Goal: Task Accomplishment & Management: Complete application form

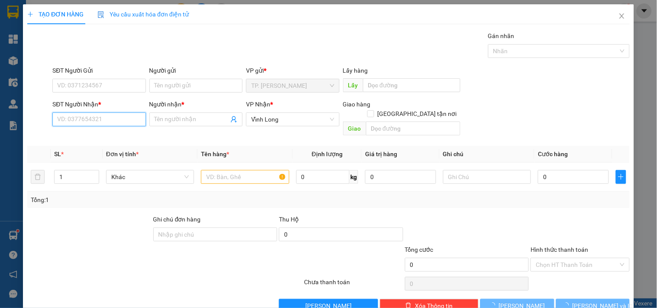
click at [120, 123] on input "SĐT Người Nhận *" at bounding box center [98, 120] width 93 height 14
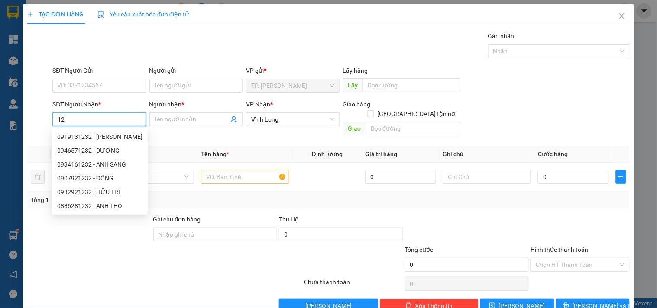
type input "1"
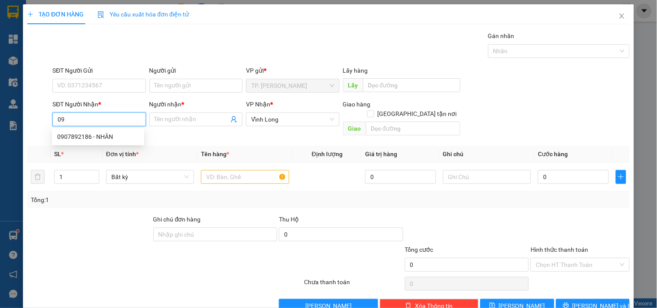
type input "0"
type input "0907921232"
drag, startPoint x: 90, startPoint y: 136, endPoint x: 119, endPoint y: 130, distance: 29.7
click at [89, 134] on div "0907921232 - ĐÔNG" at bounding box center [98, 137] width 82 height 10
type input "ĐÔNG"
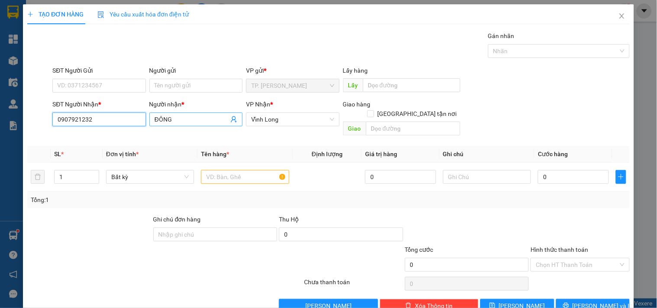
type input "0907921232"
click at [189, 114] on span "ĐÔNG" at bounding box center [195, 120] width 93 height 14
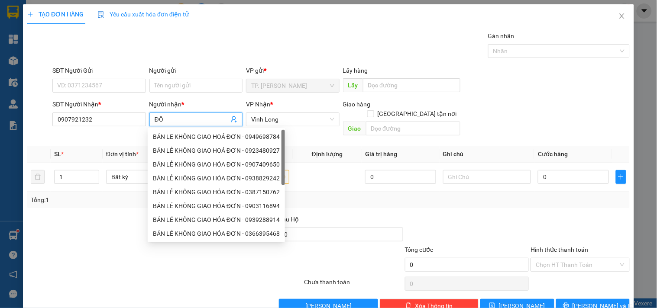
type input "Đ"
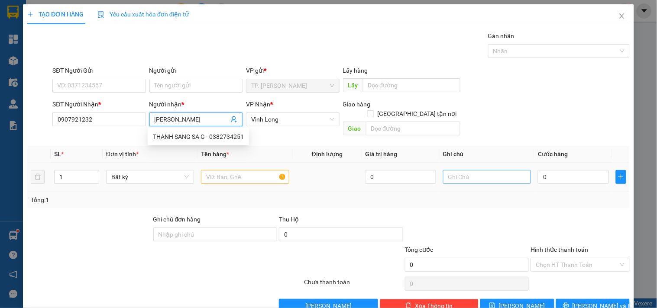
type input "[PERSON_NAME]"
click at [493, 170] on input "text" at bounding box center [487, 177] width 88 height 14
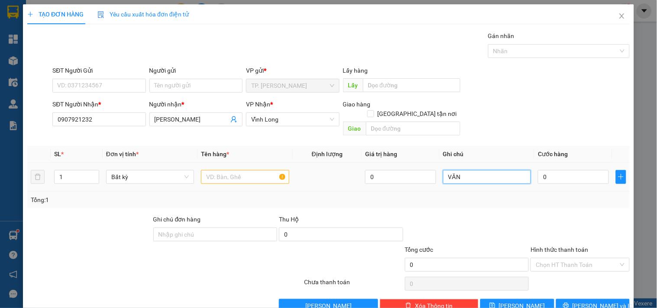
type input "VĂN"
click at [244, 171] on input "text" at bounding box center [245, 177] width 88 height 14
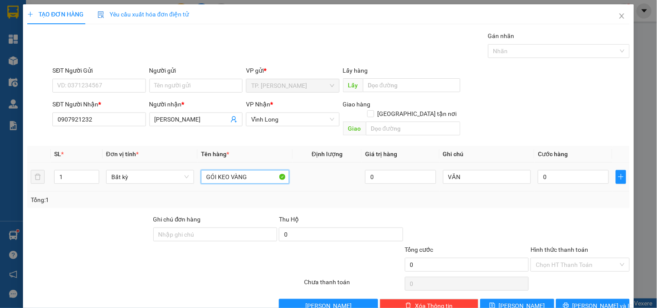
type input "GÓI KEO VÀNG"
click at [204, 87] on input "Người gửi" at bounding box center [195, 86] width 93 height 14
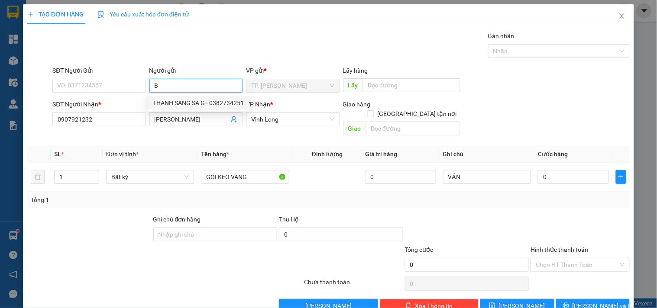
type input "BA"
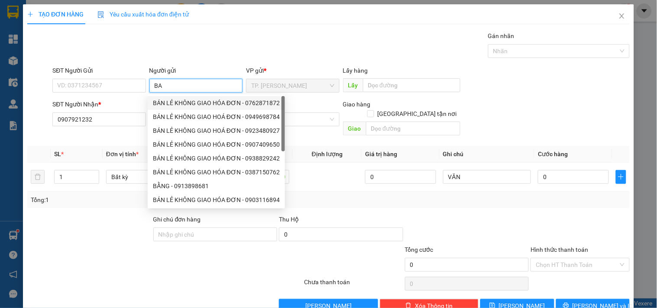
click at [165, 99] on div "BÁN LẺ KHÔNG GIAO HÓA ĐƠN - 0762871872" at bounding box center [216, 103] width 127 height 10
type input "0762871872"
type input "BÁN LẺ KHÔNG GIAO HÓA ĐƠN"
click at [98, 76] on div "SĐT Người Gửi" at bounding box center [98, 72] width 93 height 13
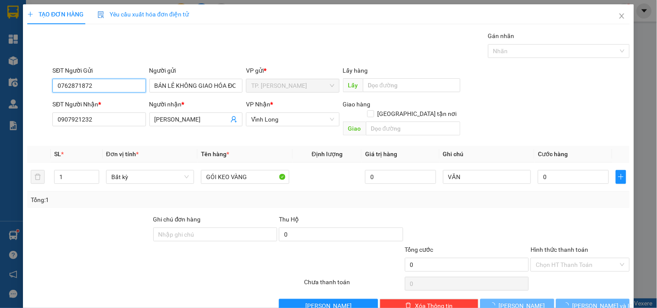
click at [111, 87] on input "0762871872" at bounding box center [98, 86] width 93 height 14
type input "0"
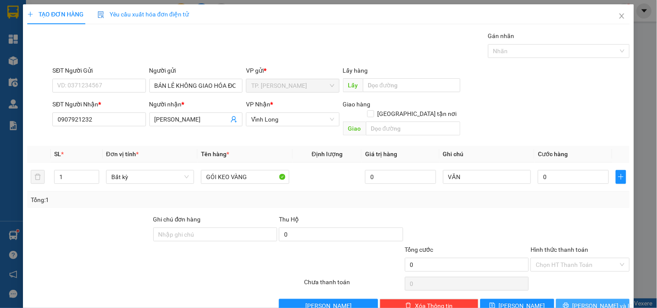
click at [577, 299] on button "[PERSON_NAME] và In" at bounding box center [593, 306] width 74 height 14
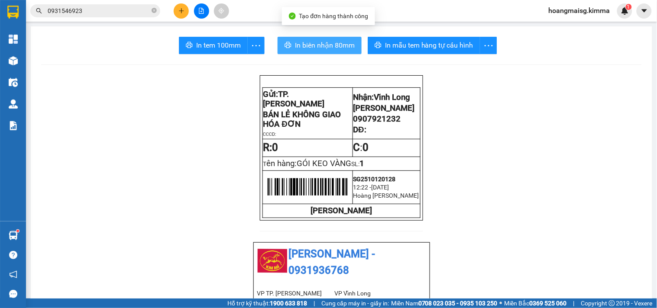
click at [328, 42] on span "In biên nhận 80mm" at bounding box center [325, 45] width 60 height 11
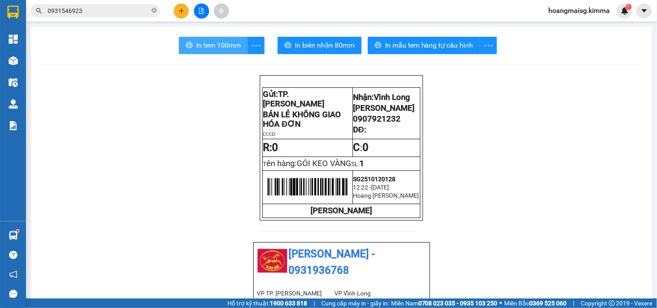
click at [214, 44] on span "In tem 100mm" at bounding box center [218, 45] width 45 height 11
click at [183, 10] on icon "plus" at bounding box center [181, 11] width 6 height 6
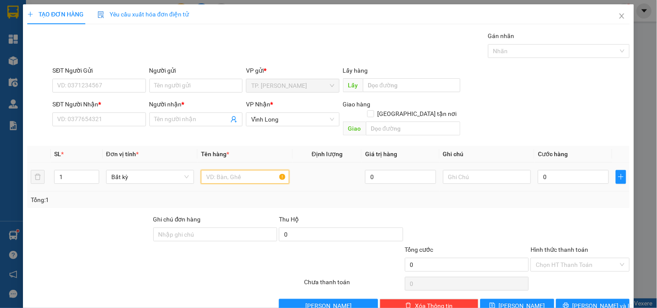
click at [219, 170] on input "text" at bounding box center [245, 177] width 88 height 14
type input "GÓI"
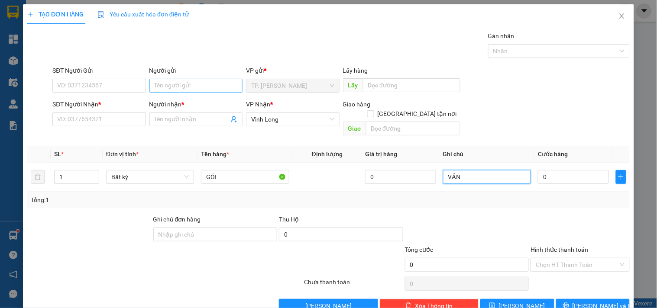
type input "VĂN"
click at [191, 85] on input "Người gửi" at bounding box center [195, 86] width 93 height 14
type input "B"
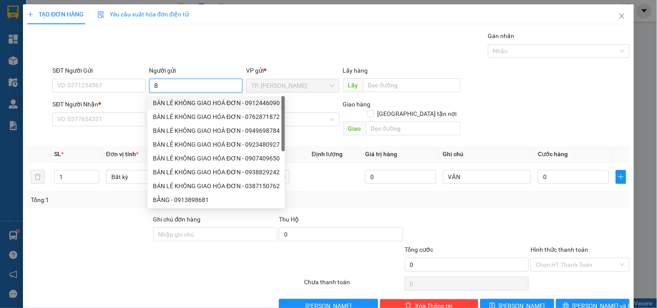
drag, startPoint x: 179, startPoint y: 100, endPoint x: 149, endPoint y: 93, distance: 30.8
click at [175, 100] on div "BÁN LẺ KHÔNG GIAO HOÁ ĐƠN - 0912446090" at bounding box center [216, 103] width 127 height 10
type input "0912446090"
type input "BÁN LẺ KHÔNG GIAO HOÁ ĐƠN"
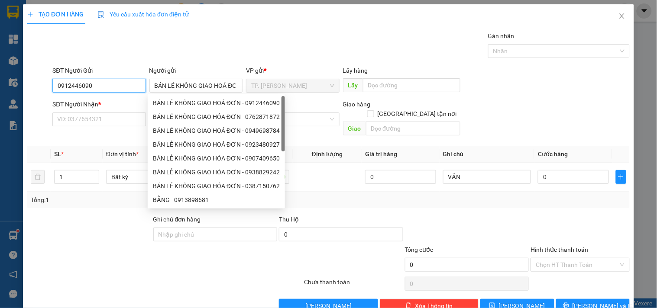
click at [125, 85] on input "0912446090" at bounding box center [98, 86] width 93 height 14
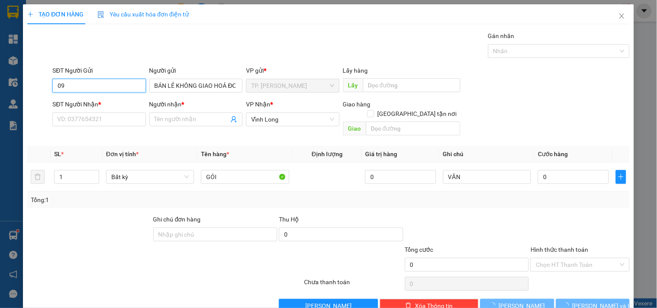
type input "0"
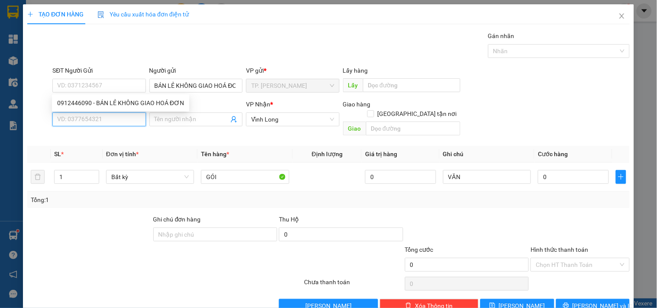
click at [101, 124] on input "SĐT Người Nhận *" at bounding box center [98, 120] width 93 height 14
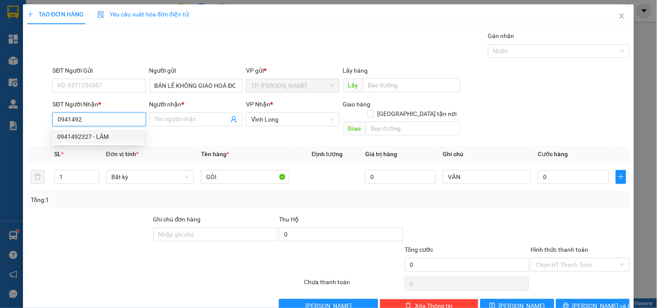
click at [77, 137] on div "0941492327 - LÂM" at bounding box center [98, 137] width 82 height 10
type input "0941492327"
type input "LÂM"
type input "0941492327"
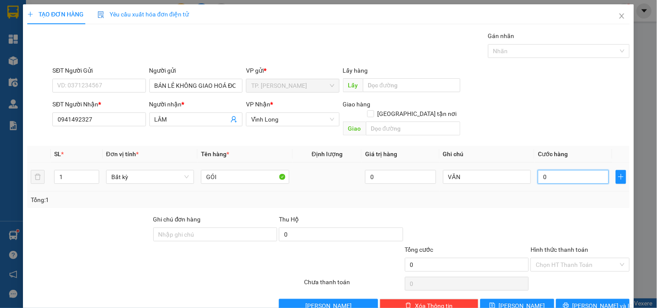
click at [548, 170] on input "0" at bounding box center [573, 177] width 71 height 14
type input "3"
type input "30"
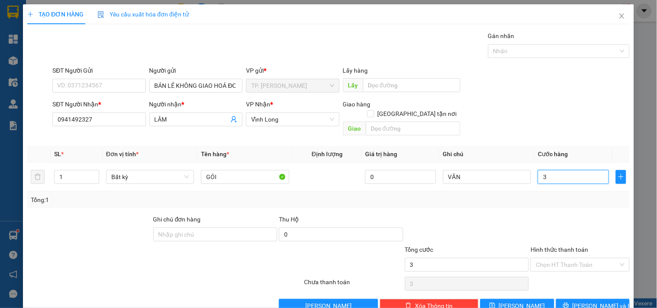
type input "30"
type input "30.000"
click at [564, 259] on input "Hình thức thanh toán" at bounding box center [577, 265] width 82 height 13
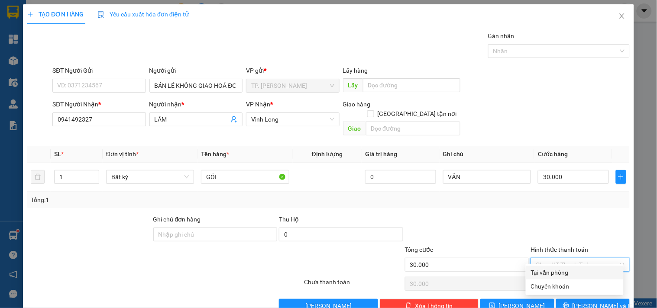
click at [555, 275] on div "Tại văn phòng" at bounding box center [575, 273] width 88 height 10
type input "0"
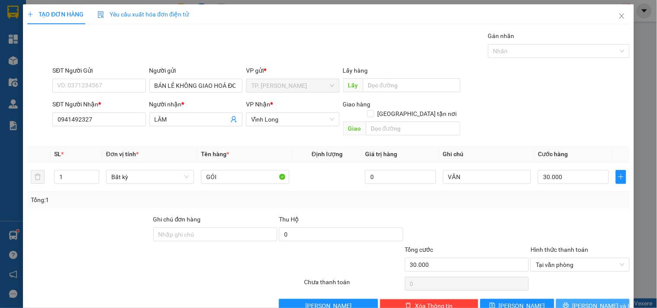
click at [569, 303] on icon "printer" at bounding box center [566, 306] width 6 height 6
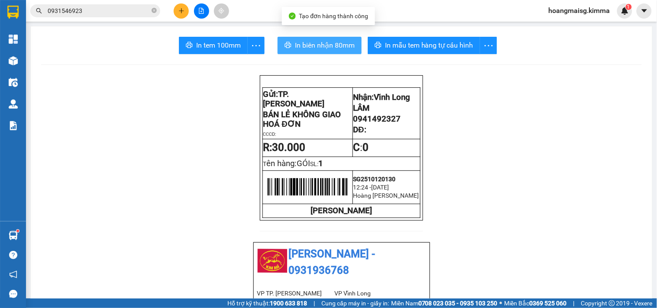
drag, startPoint x: 344, startPoint y: 45, endPoint x: 339, endPoint y: 42, distance: 5.2
click at [341, 45] on span "In biên nhận 80mm" at bounding box center [325, 45] width 60 height 11
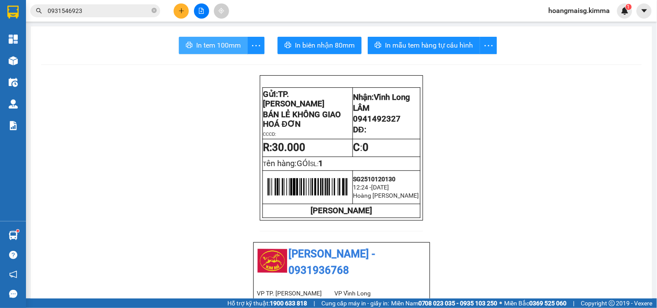
click at [196, 42] on span "In tem 100mm" at bounding box center [218, 45] width 45 height 11
click at [150, 10] on span "0931546923" at bounding box center [95, 10] width 130 height 13
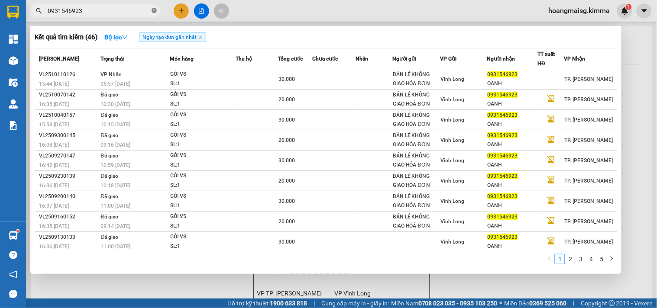
click at [153, 9] on icon "close-circle" at bounding box center [154, 10] width 5 height 5
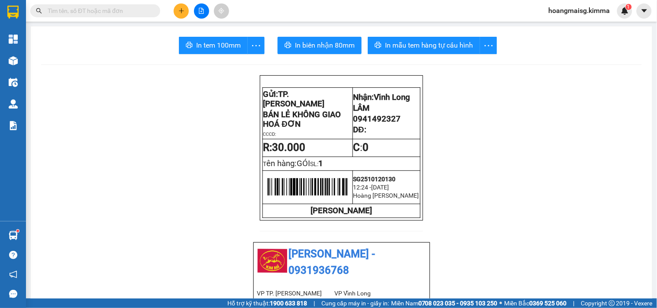
click at [146, 6] on input "text" at bounding box center [99, 11] width 102 height 10
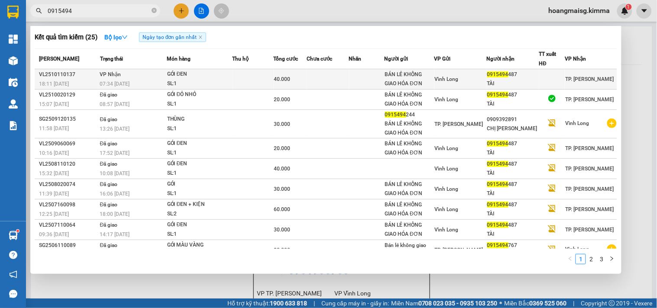
type input "0915494"
click at [232, 75] on div "GÓI ĐEN" at bounding box center [199, 75] width 65 height 10
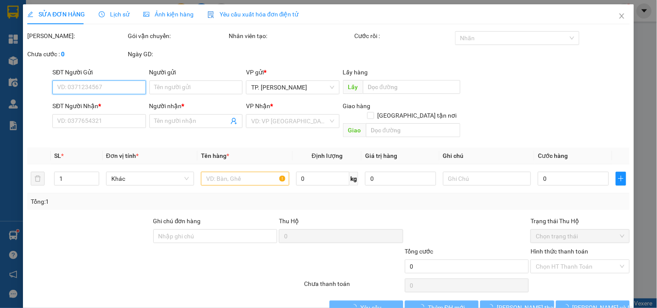
type input "BÁN LẺ KHÔNG GIAO HÓA ĐƠN"
type input "0915494487"
type input "TÀI"
type input "40.000"
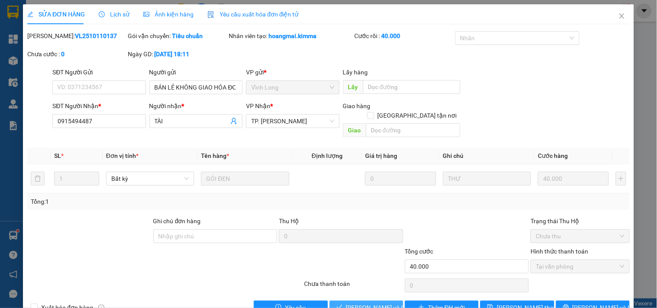
click at [352, 303] on span "[PERSON_NAME] và Giao hàng" at bounding box center [387, 308] width 83 height 10
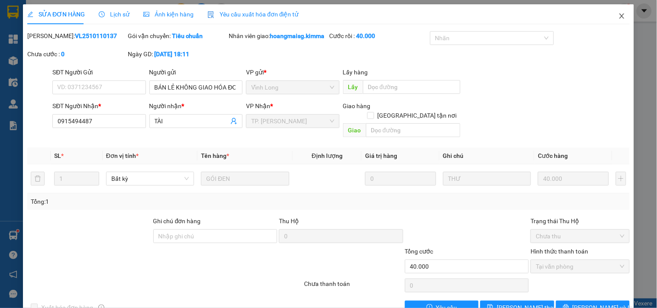
click at [619, 14] on icon "close" at bounding box center [622, 16] width 7 height 7
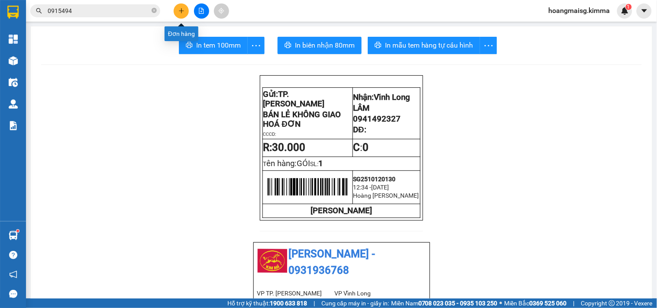
click at [183, 11] on icon "plus" at bounding box center [181, 11] width 6 height 6
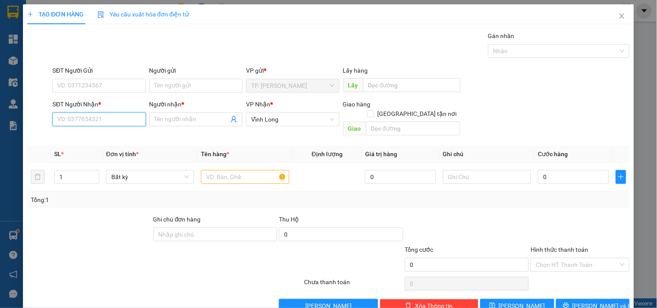
click at [102, 119] on input "SĐT Người Nhận *" at bounding box center [98, 120] width 93 height 14
click at [69, 136] on div "0396811879 - NHƯ ANH" at bounding box center [98, 137] width 82 height 10
type input "0396811879"
type input "NHƯ ANH"
type input "0396811879"
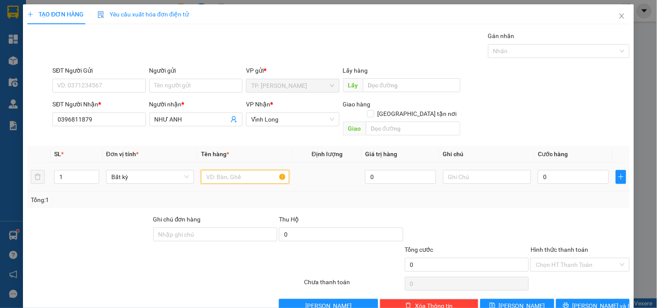
click at [217, 170] on input "text" at bounding box center [245, 177] width 88 height 14
type input "KIỆN"
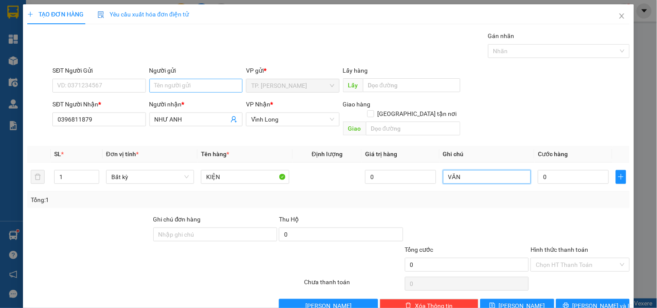
type input "VĂN"
click at [192, 87] on input "Người gửi" at bounding box center [195, 86] width 93 height 14
type input "B"
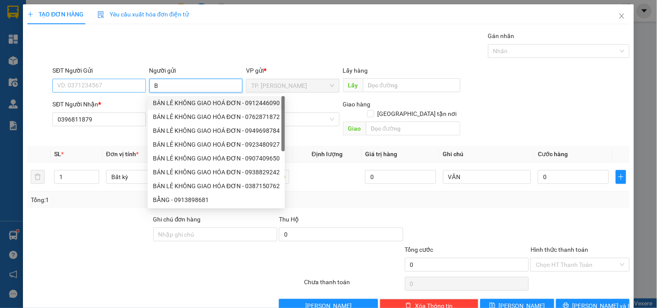
drag, startPoint x: 187, startPoint y: 100, endPoint x: 125, endPoint y: 81, distance: 64.7
click at [183, 97] on div "BÁN LẺ KHÔNG GIAO HOÁ ĐƠN - 0912446090" at bounding box center [216, 103] width 137 height 14
type input "0912446090"
type input "BÁN LẺ KHÔNG GIAO HOÁ ĐƠN"
click at [124, 81] on input "0912446090" at bounding box center [98, 86] width 93 height 14
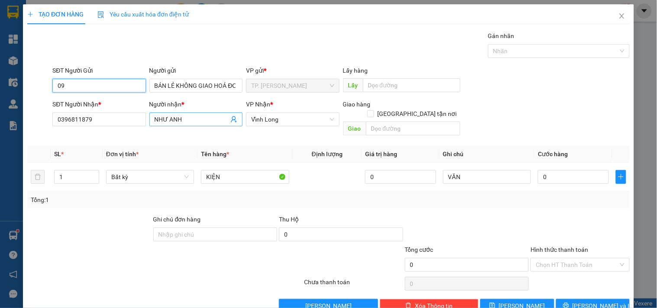
type input "0"
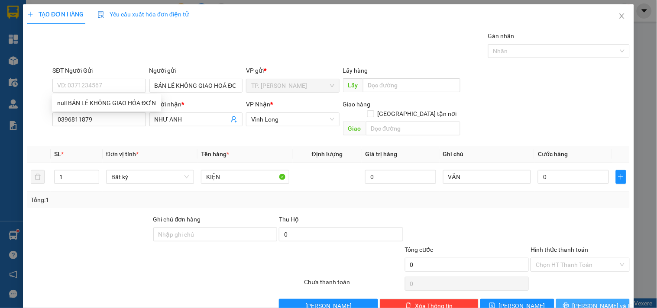
click at [575, 299] on button "[PERSON_NAME] và In" at bounding box center [593, 306] width 74 height 14
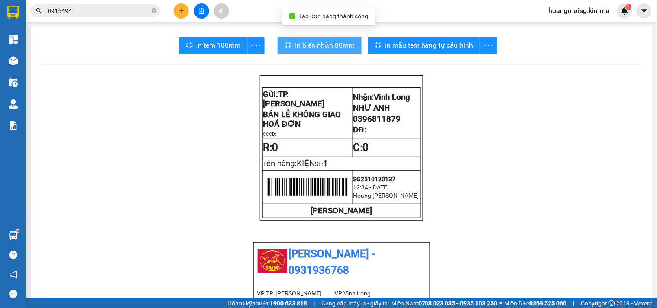
click at [288, 49] on button "In biên nhận 80mm" at bounding box center [320, 45] width 84 height 17
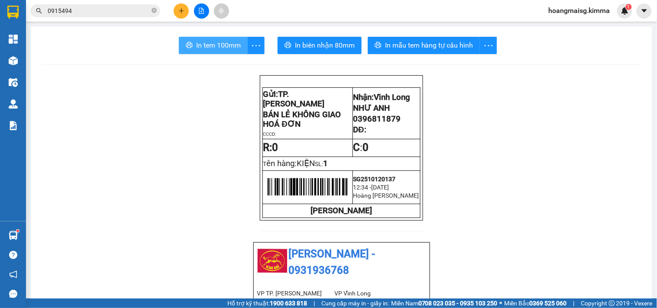
click at [214, 40] on span "In tem 100mm" at bounding box center [218, 45] width 45 height 11
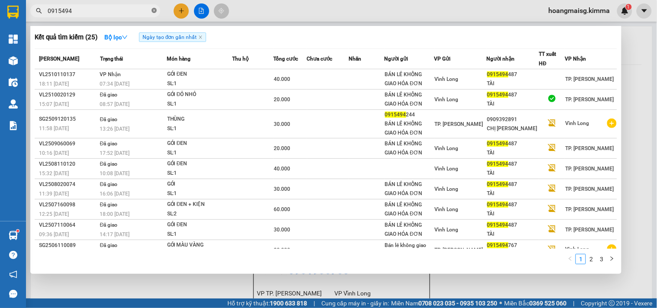
click at [156, 10] on icon "close-circle" at bounding box center [154, 10] width 5 height 5
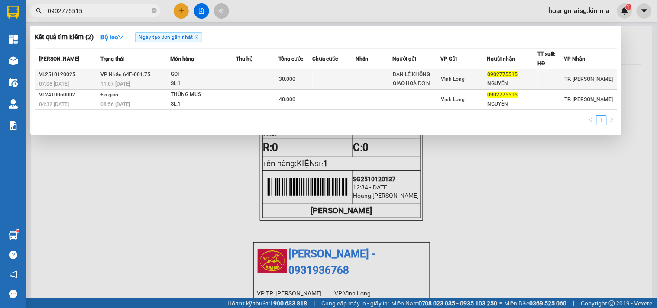
type input "0902775515"
click at [187, 84] on div "SL: 1" at bounding box center [203, 84] width 65 height 10
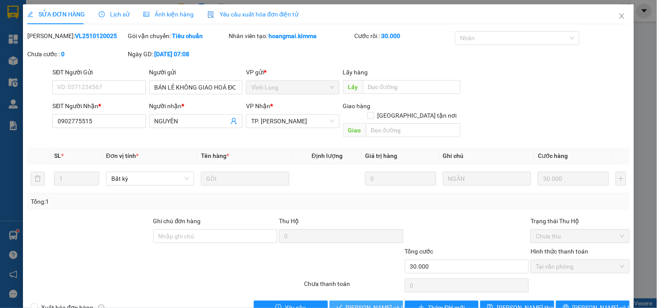
click at [351, 303] on span "[PERSON_NAME] và Giao hàng" at bounding box center [387, 308] width 83 height 10
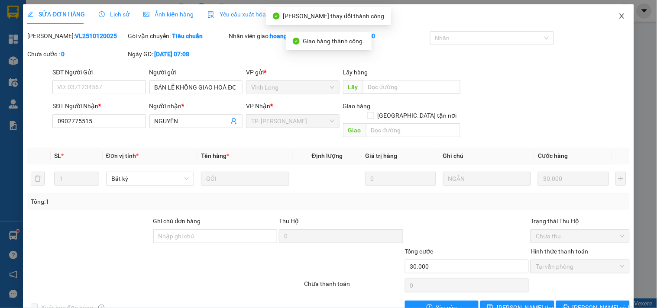
drag, startPoint x: 622, startPoint y: 14, endPoint x: 616, endPoint y: 5, distance: 10.9
click at [622, 12] on span "Close" at bounding box center [622, 16] width 24 height 24
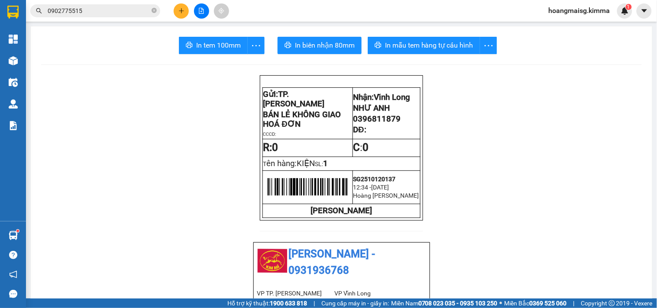
click at [179, 15] on button at bounding box center [181, 10] width 15 height 15
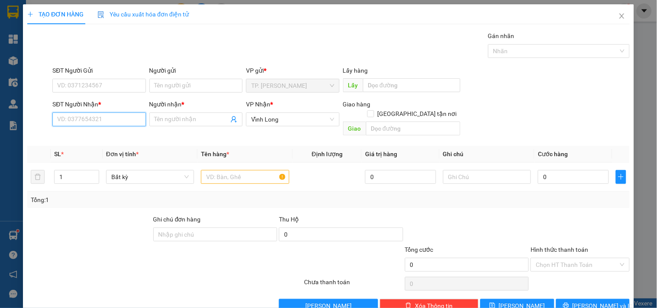
click at [107, 122] on input "SĐT Người Nhận *" at bounding box center [98, 120] width 93 height 14
type input "0932797577"
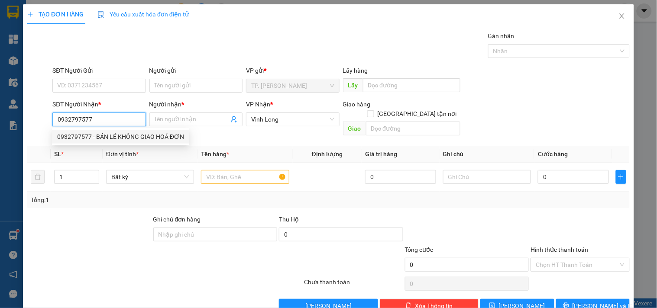
click at [80, 135] on div "0932797577 - BÁN LẺ KHÔNG GIAO HOÁ ĐƠN" at bounding box center [120, 137] width 127 height 10
type input "BÁN LẺ KHÔNG GIAO HOÁ ĐƠN"
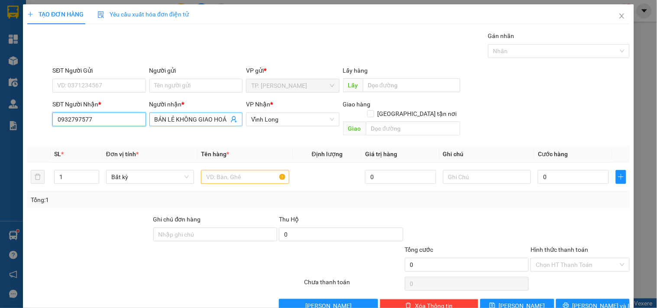
type input "0932797577"
click at [211, 120] on input "BÁN LẺ KHÔNG GIAO HOÁ ĐƠN" at bounding box center [192, 120] width 74 height 10
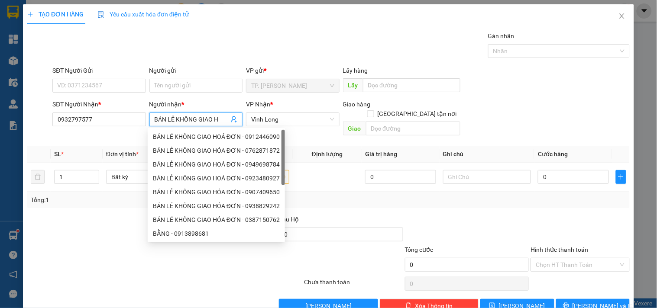
scroll to position [0, 0]
type input "B"
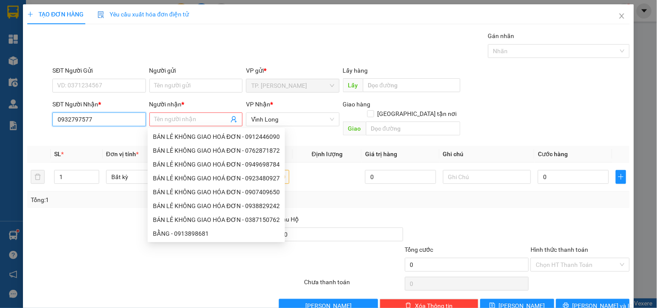
click at [109, 123] on input "0932797577" at bounding box center [98, 120] width 93 height 14
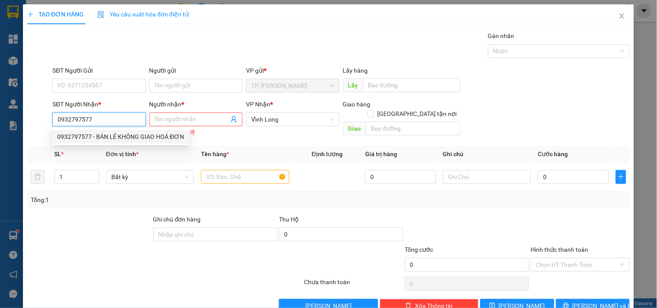
drag, startPoint x: 91, startPoint y: 114, endPoint x: 53, endPoint y: 122, distance: 38.5
click at [53, 122] on input "0932797577" at bounding box center [98, 120] width 93 height 14
drag, startPoint x: 618, startPoint y: 15, endPoint x: 613, endPoint y: 16, distance: 5.5
click at [619, 16] on icon "close" at bounding box center [622, 16] width 7 height 7
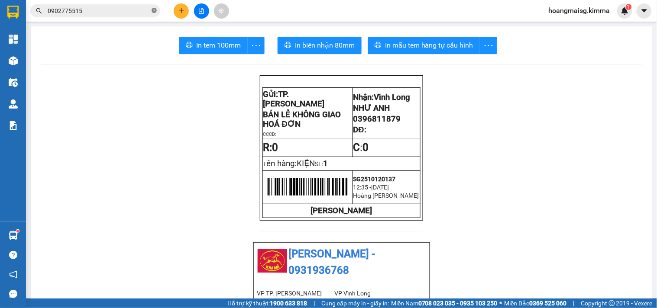
click at [155, 14] on span "0902775515" at bounding box center [95, 10] width 130 height 13
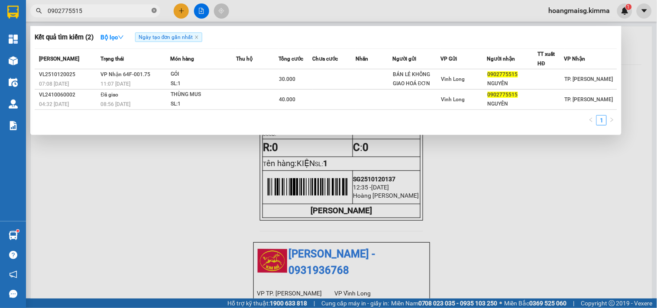
click at [153, 11] on icon "close-circle" at bounding box center [154, 10] width 5 height 5
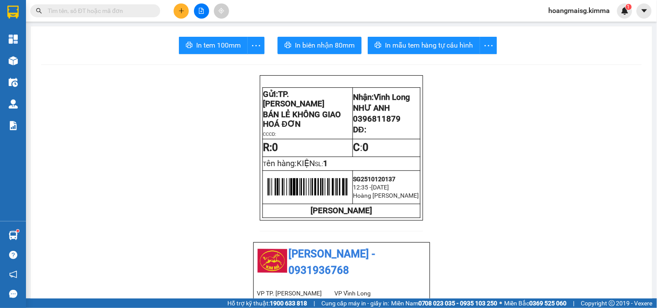
click at [63, 9] on input "text" at bounding box center [99, 11] width 102 height 10
paste input "0932797577"
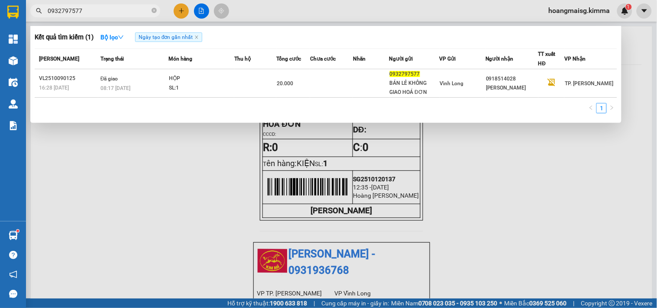
drag, startPoint x: 81, startPoint y: 8, endPoint x: 42, endPoint y: 12, distance: 38.8
click at [42, 12] on span "0932797577" at bounding box center [95, 10] width 130 height 13
type input "0932797577"
click at [183, 12] on div at bounding box center [328, 154] width 657 height 308
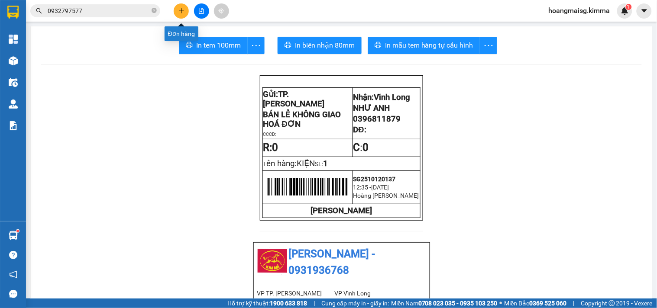
click at [183, 12] on icon "plus" at bounding box center [181, 11] width 6 height 6
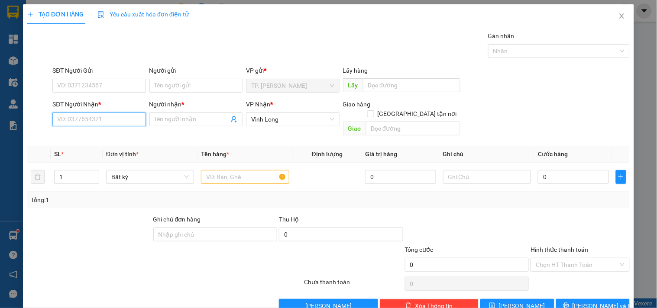
click at [90, 123] on input "SĐT Người Nhận *" at bounding box center [98, 120] width 93 height 14
paste input "0932797577"
type input "0932797577"
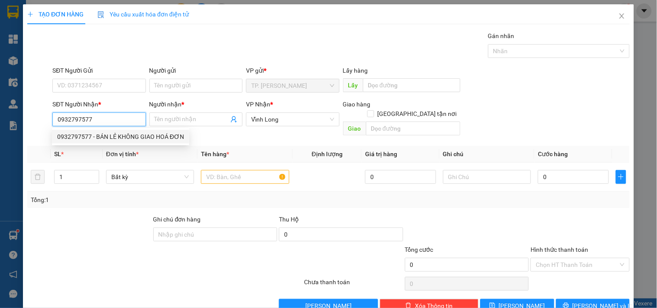
click at [101, 136] on div "0932797577 - BÁN LẺ KHÔNG GIAO HOÁ ĐƠN" at bounding box center [120, 137] width 127 height 10
type input "BÁN LẺ KHÔNG GIAO HOÁ ĐƠN"
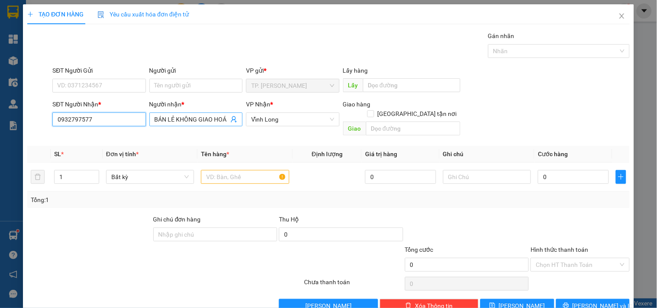
type input "0932797577"
click at [215, 120] on input "BÁN LẺ KHÔNG GIAO HOÁ ĐƠN" at bounding box center [192, 120] width 74 height 10
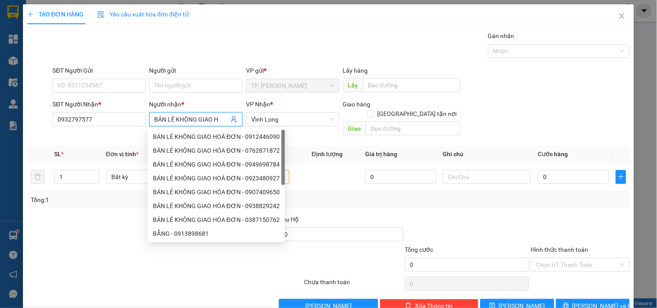
scroll to position [0, 0]
type input "B"
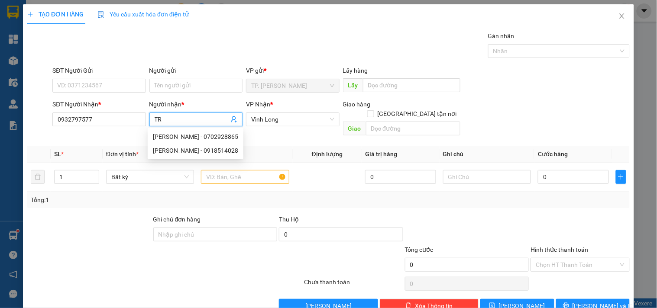
type input "T"
click at [172, 118] on input "Người nhận *" at bounding box center [192, 120] width 74 height 10
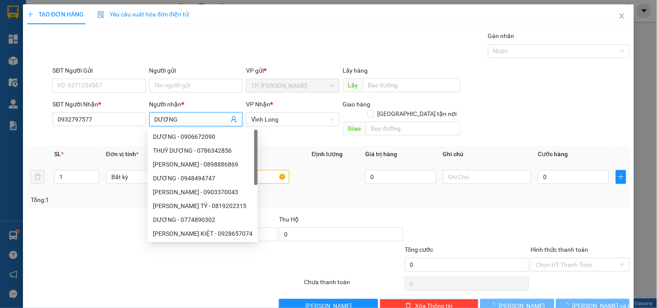
type input "DƯƠNG"
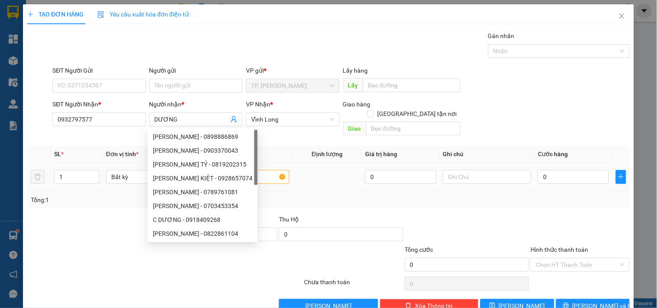
click at [496, 176] on div at bounding box center [487, 177] width 88 height 17
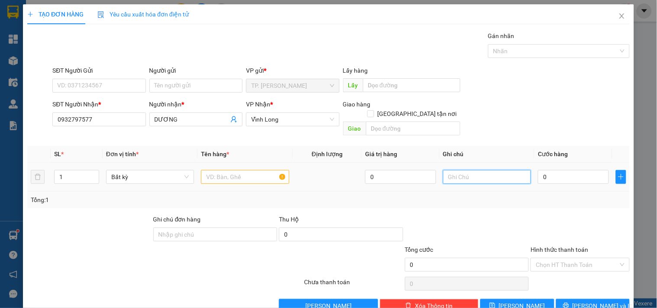
click at [483, 170] on input "text" at bounding box center [487, 177] width 88 height 14
type input "VĂN"
click at [243, 171] on input "text" at bounding box center [245, 177] width 88 height 14
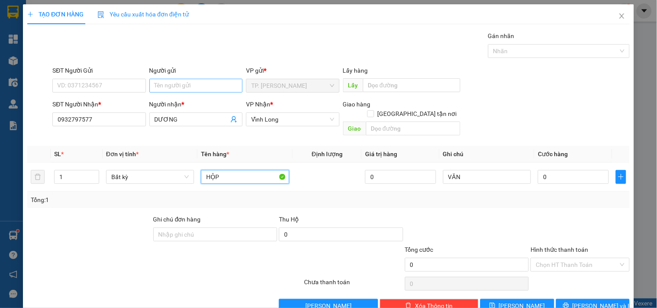
type input "HỘP"
click at [192, 87] on input "Người gửi" at bounding box center [195, 86] width 93 height 14
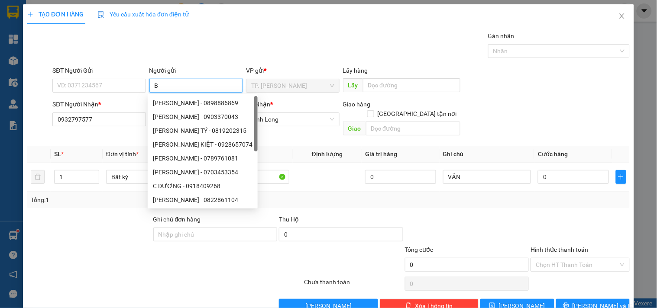
type input "BA"
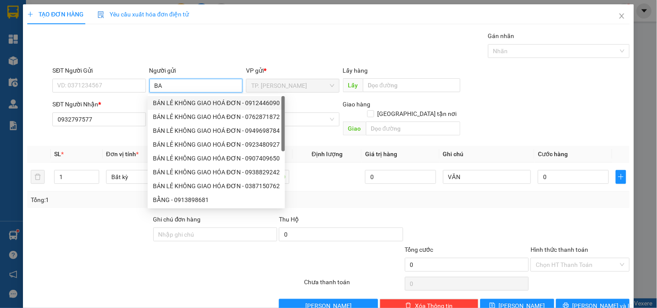
click at [162, 102] on div "BÁN LẺ KHÔNG GIAO HOÁ ĐƠN - 0912446090" at bounding box center [216, 103] width 127 height 10
type input "0912446090"
type input "BÁN LẺ KHÔNG GIAO HOÁ ĐƠN"
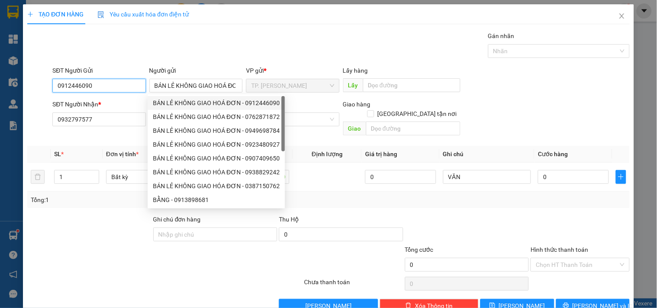
drag, startPoint x: 131, startPoint y: 91, endPoint x: 127, endPoint y: 82, distance: 9.9
click at [131, 90] on input "0912446090" at bounding box center [98, 86] width 93 height 14
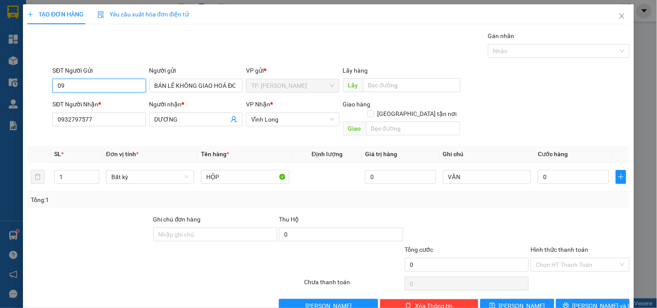
type input "0"
click at [113, 84] on input "SĐT Người Gửi" at bounding box center [98, 86] width 93 height 14
type input "0918514028"
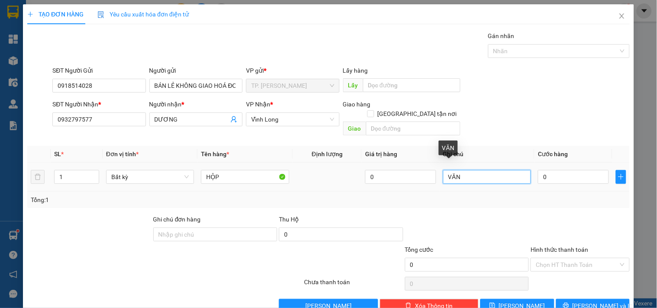
click at [478, 170] on input "VĂN" at bounding box center [487, 177] width 88 height 14
click at [558, 170] on input "0" at bounding box center [573, 177] width 71 height 14
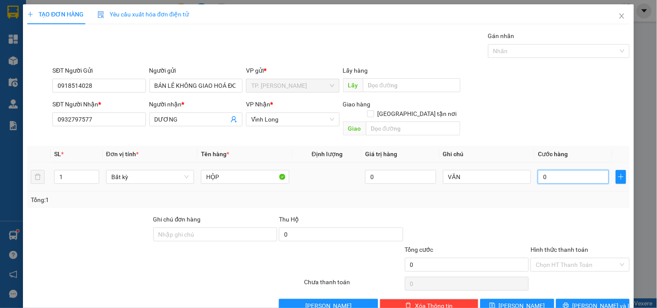
type input "2"
type input "20"
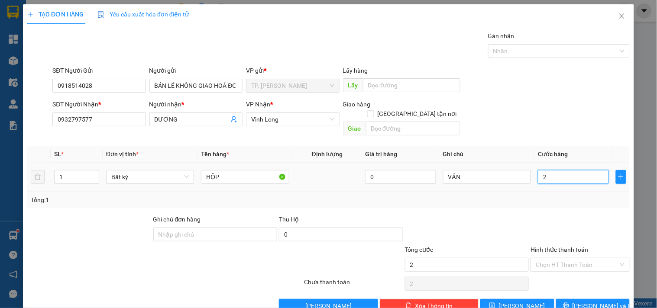
type input "20"
drag, startPoint x: 566, startPoint y: 248, endPoint x: 550, endPoint y: 260, distance: 19.8
click at [564, 258] on div "Chọn HT Thanh Toán" at bounding box center [580, 265] width 99 height 14
type input "20.000"
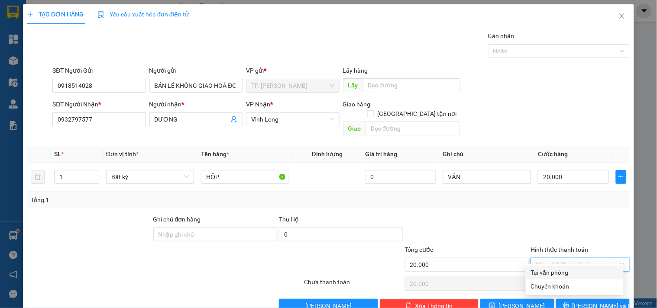
click at [542, 267] on div "Tại văn phòng" at bounding box center [575, 273] width 98 height 14
type input "0"
click at [542, 276] on div at bounding box center [580, 284] width 101 height 17
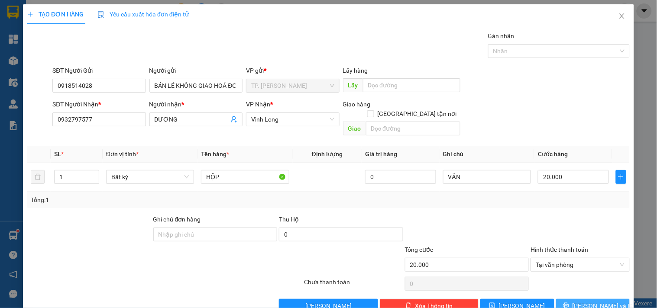
click at [606, 299] on button "[PERSON_NAME] và In" at bounding box center [593, 306] width 74 height 14
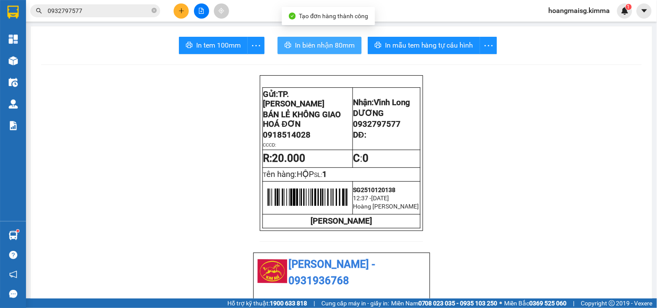
click at [328, 47] on span "In biên nhận 80mm" at bounding box center [325, 45] width 60 height 11
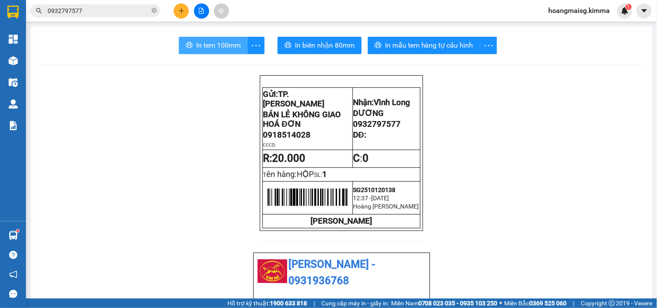
click at [227, 48] on span "In tem 100mm" at bounding box center [218, 45] width 45 height 11
click at [157, 9] on span "0932797577" at bounding box center [95, 10] width 130 height 13
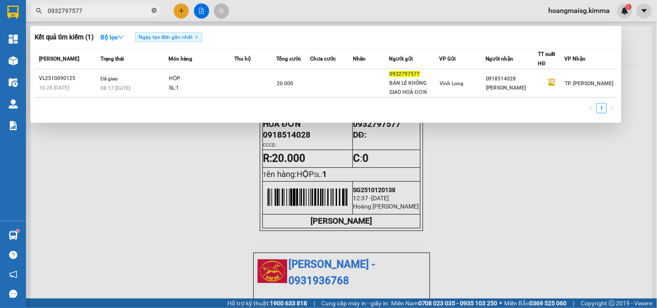
click at [155, 10] on icon "close-circle" at bounding box center [154, 10] width 5 height 5
type input "5958"
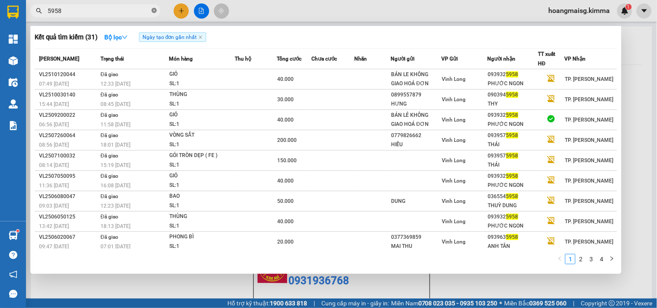
click at [154, 12] on icon "close-circle" at bounding box center [154, 10] width 5 height 5
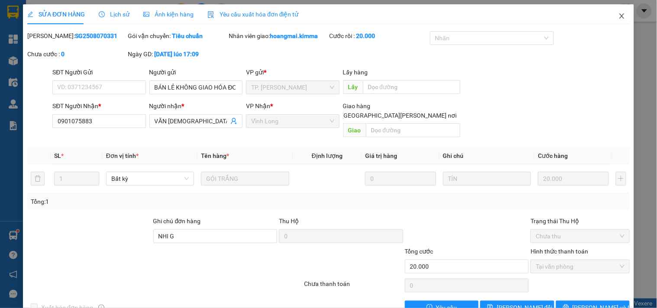
click at [619, 16] on icon "close" at bounding box center [622, 16] width 7 height 7
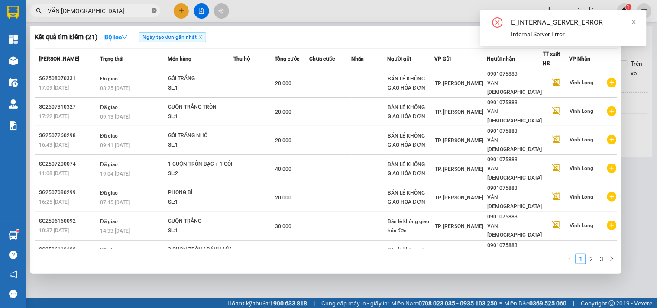
click at [155, 10] on icon "close-circle" at bounding box center [154, 10] width 5 height 5
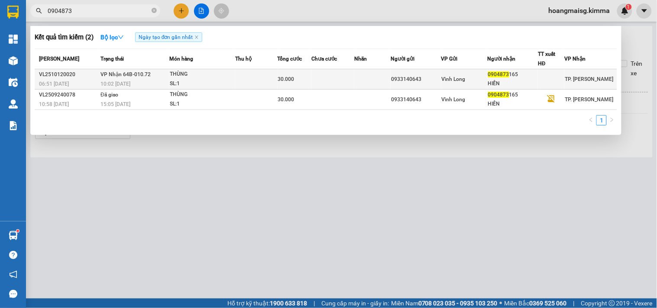
type input "0904873"
click at [250, 74] on td at bounding box center [256, 79] width 42 height 20
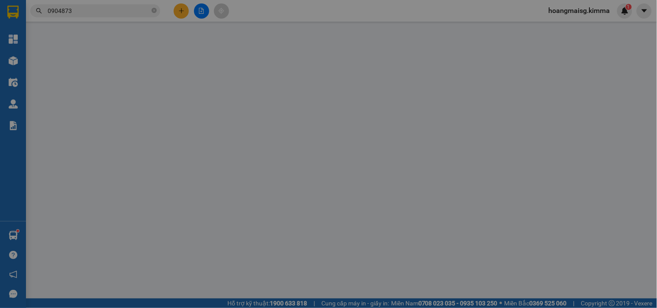
type input "0933140643"
type input "0904873165"
type input "HIỀN"
type input "30.000"
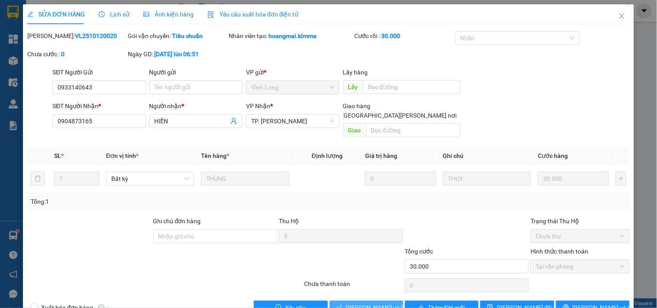
click at [366, 303] on button "[PERSON_NAME] và Giao hàng" at bounding box center [367, 308] width 74 height 14
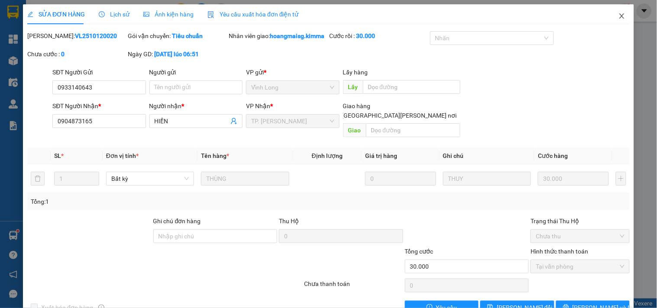
click at [619, 14] on icon "close" at bounding box center [622, 16] width 7 height 7
